Goal: Task Accomplishment & Management: Manage account settings

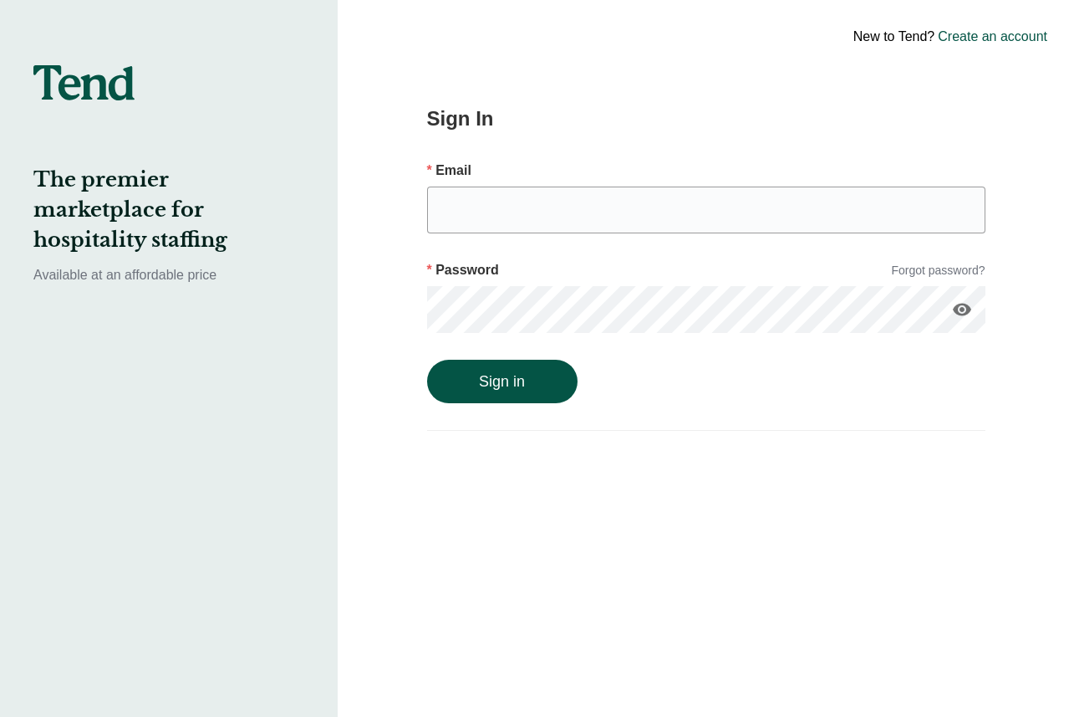
click at [91, 84] on img at bounding box center [83, 82] width 101 height 35
click at [997, 38] on link "Create an account" at bounding box center [993, 37] width 110 height 20
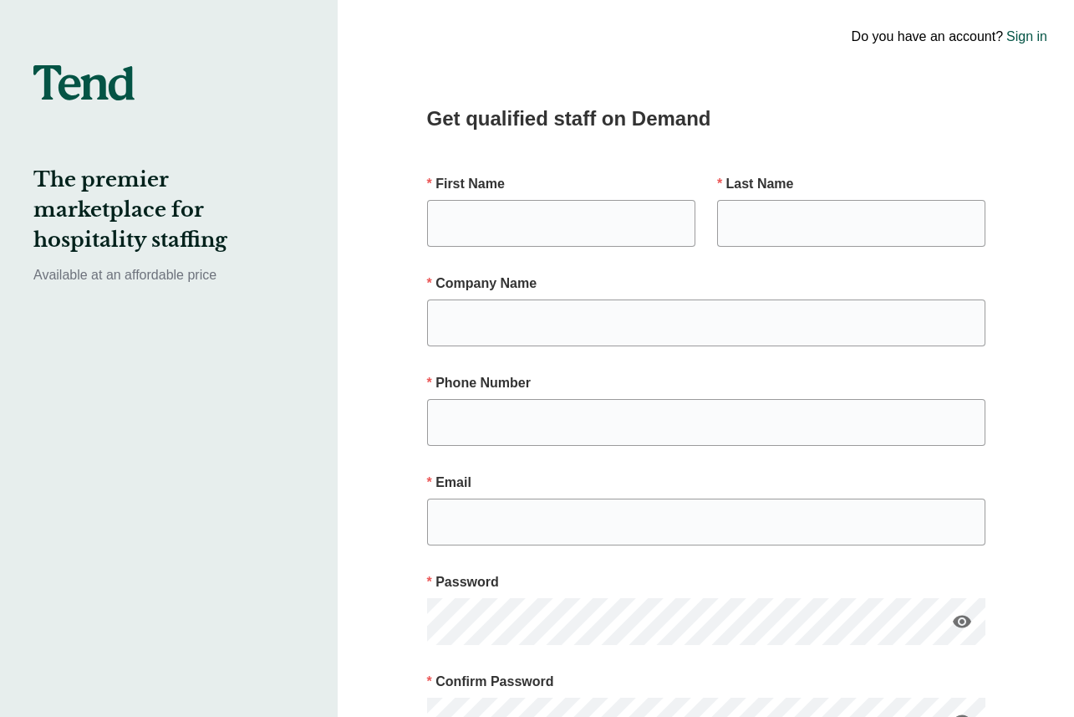
click at [1043, 40] on link "Sign in" at bounding box center [1027, 37] width 41 height 20
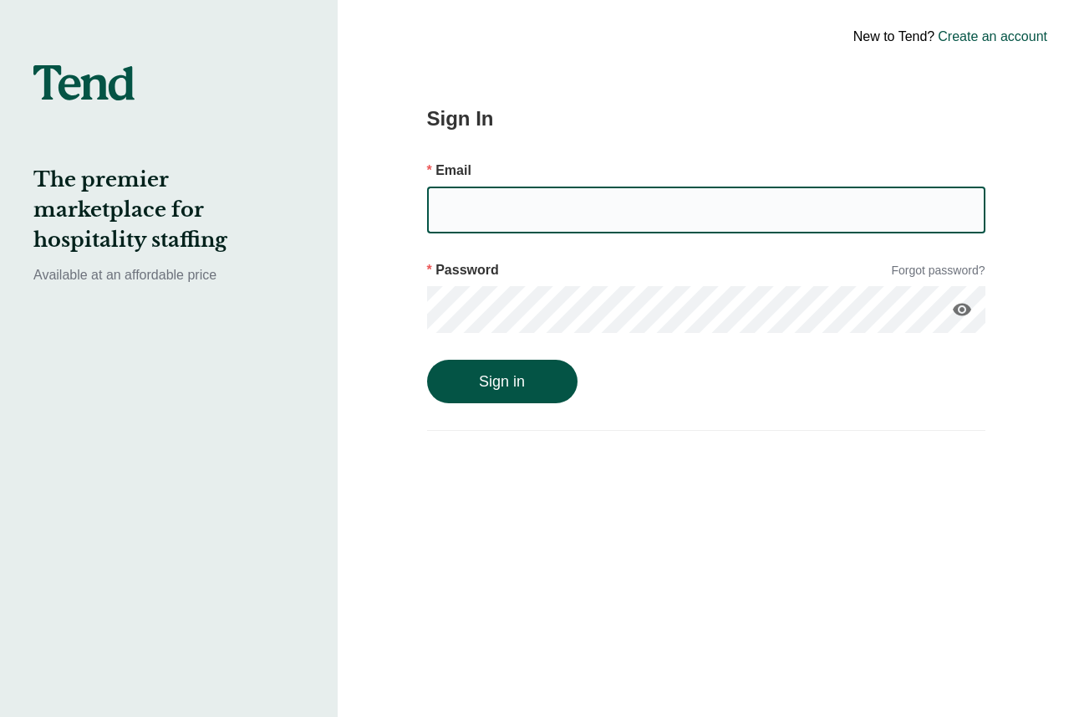
click at [446, 202] on input "email" at bounding box center [706, 209] width 559 height 47
type input "[EMAIL_ADDRESS][DOMAIN_NAME]"
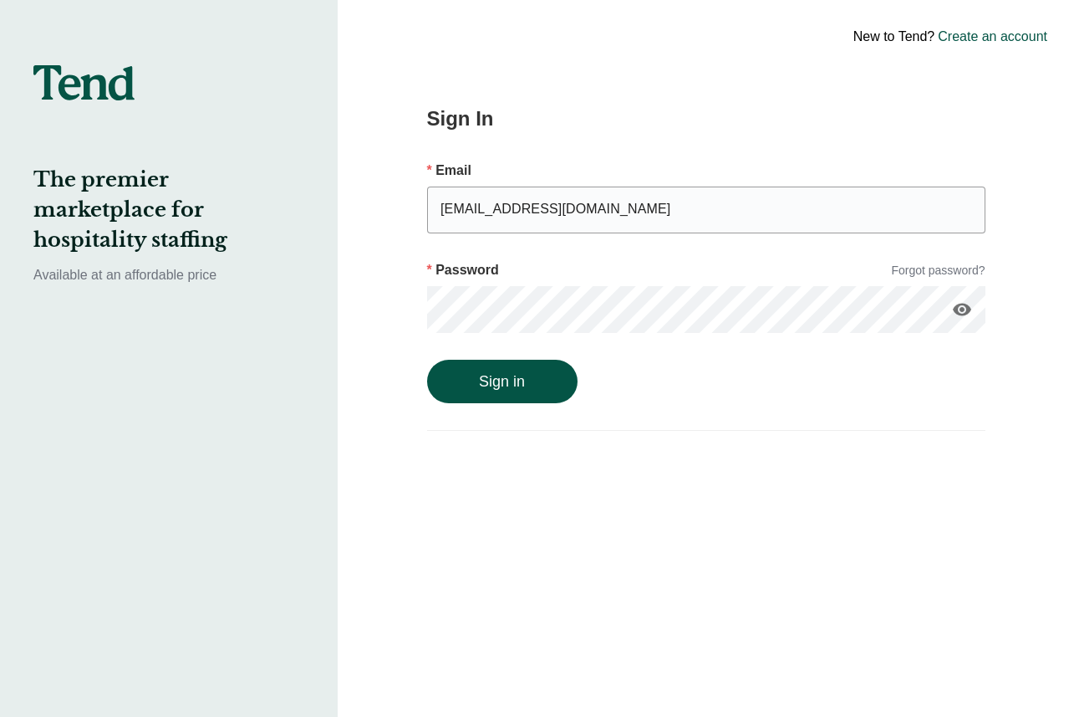
click at [427, 360] on button "Sign in" at bounding box center [502, 381] width 151 height 43
click at [427, 377] on button "Sign in" at bounding box center [502, 398] width 151 height 43
click at [496, 224] on input "[EMAIL_ADDRESS][DOMAIN_NAME]" at bounding box center [706, 209] width 559 height 47
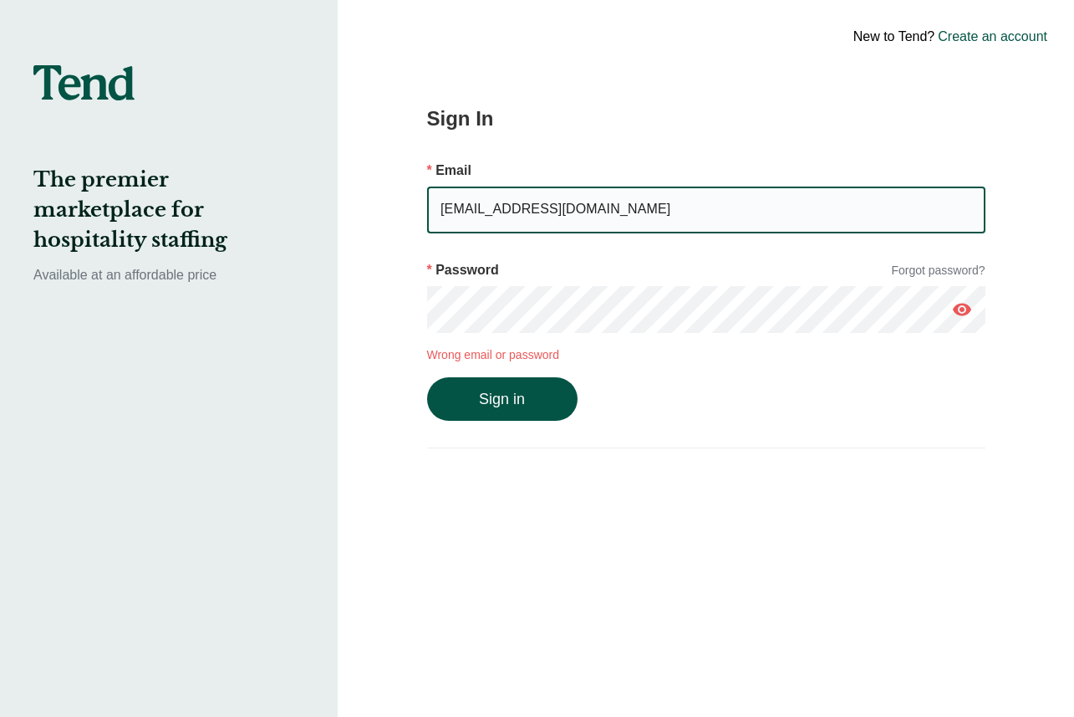
click at [496, 224] on input "[EMAIL_ADDRESS][DOMAIN_NAME]" at bounding box center [706, 209] width 559 height 47
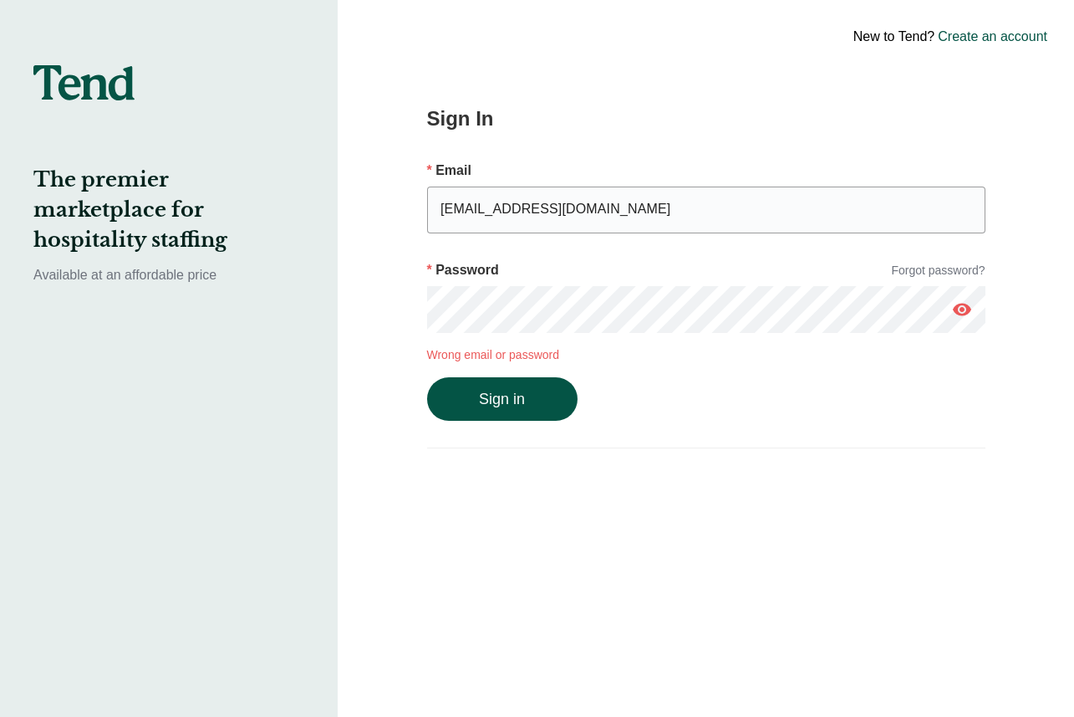
click at [945, 263] on link "Forgot password?" at bounding box center [938, 271] width 94 height 18
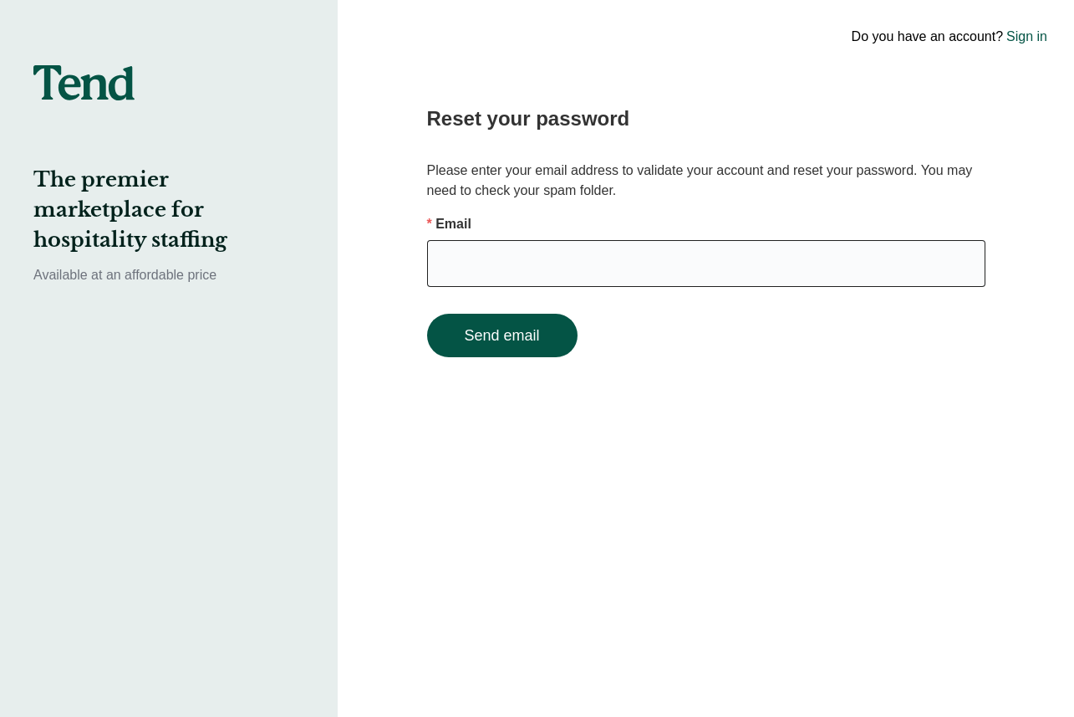
click at [610, 283] on input "email" at bounding box center [706, 263] width 559 height 47
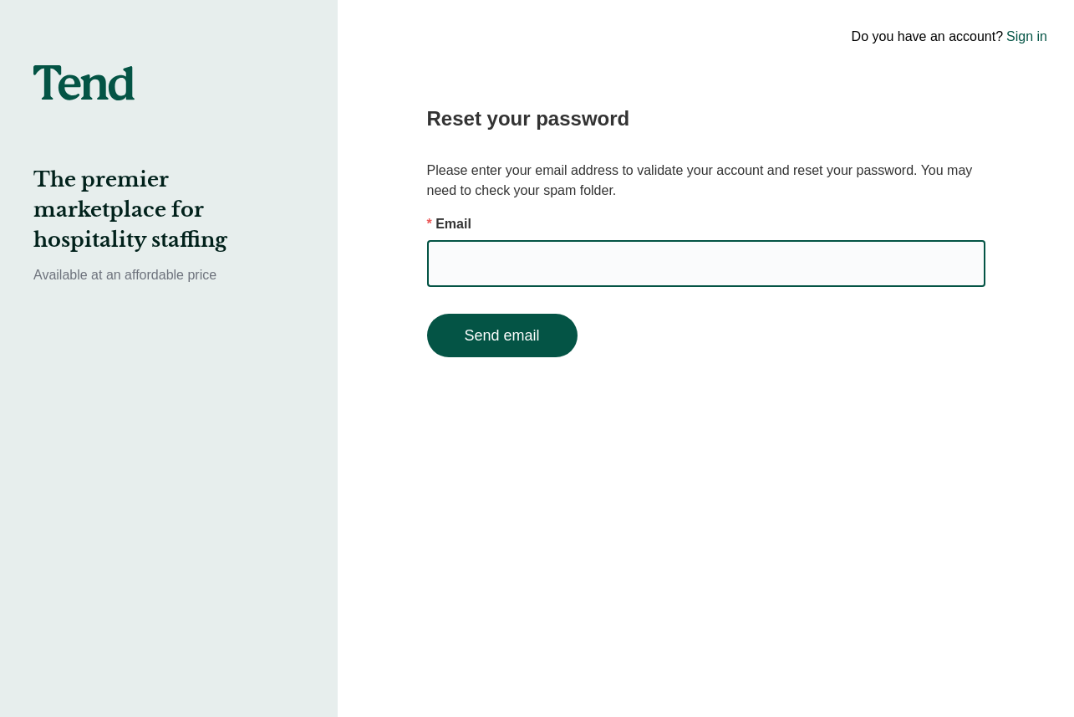
type input "[EMAIL_ADDRESS][DOMAIN_NAME]"
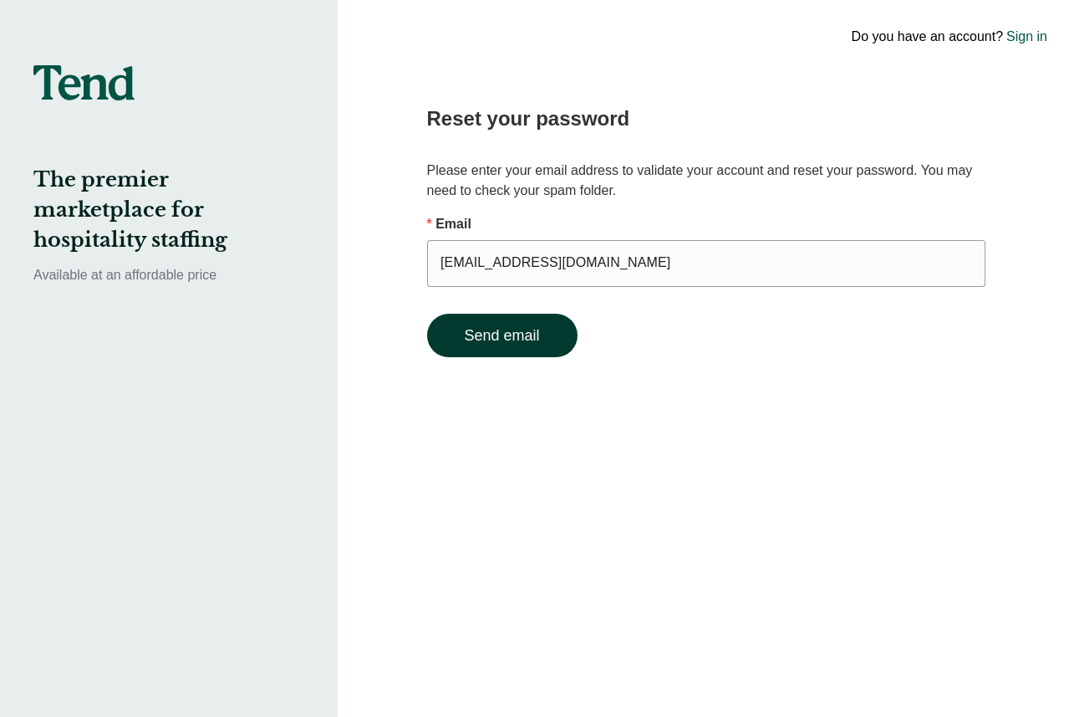
click at [521, 335] on button "Send email" at bounding box center [502, 335] width 151 height 43
